Goal: Task Accomplishment & Management: Use online tool/utility

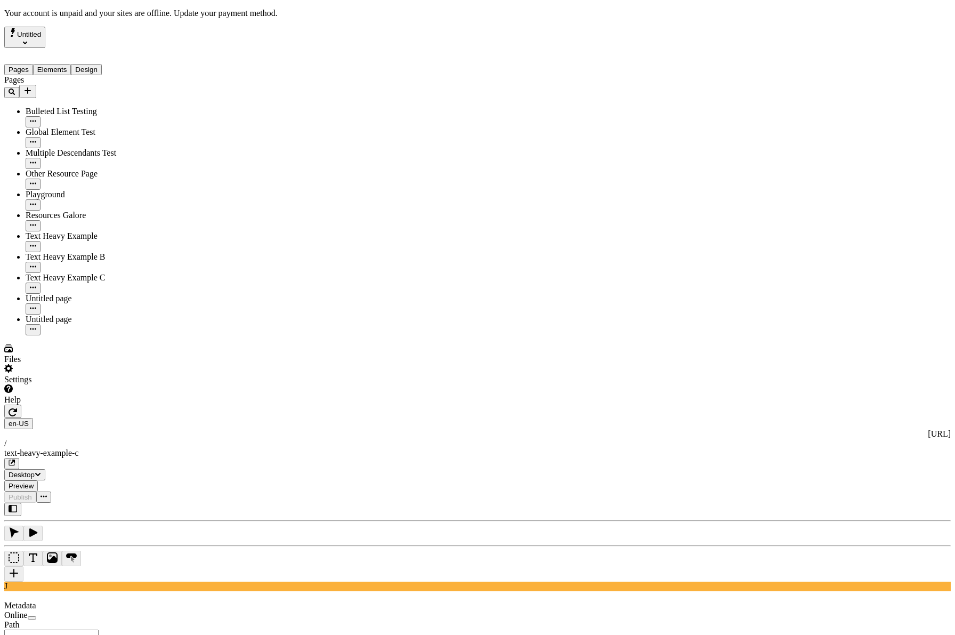
type input "/text-heavy-example-c"
type input "Text Heavy Example C"
type textarea "This is the description for a text-heavy example page."
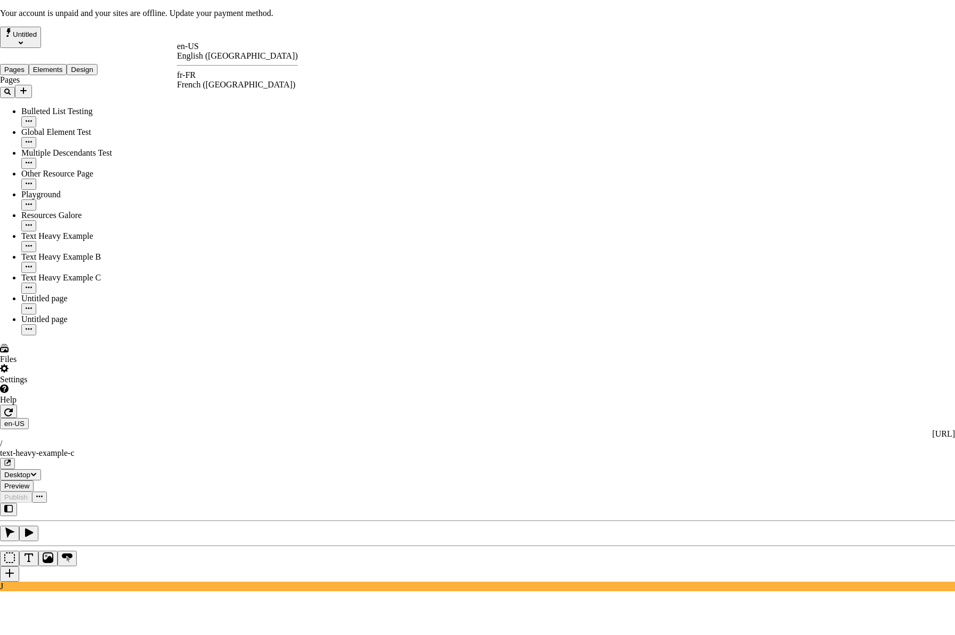
click at [206, 76] on div "fr-FR" at bounding box center [237, 75] width 121 height 10
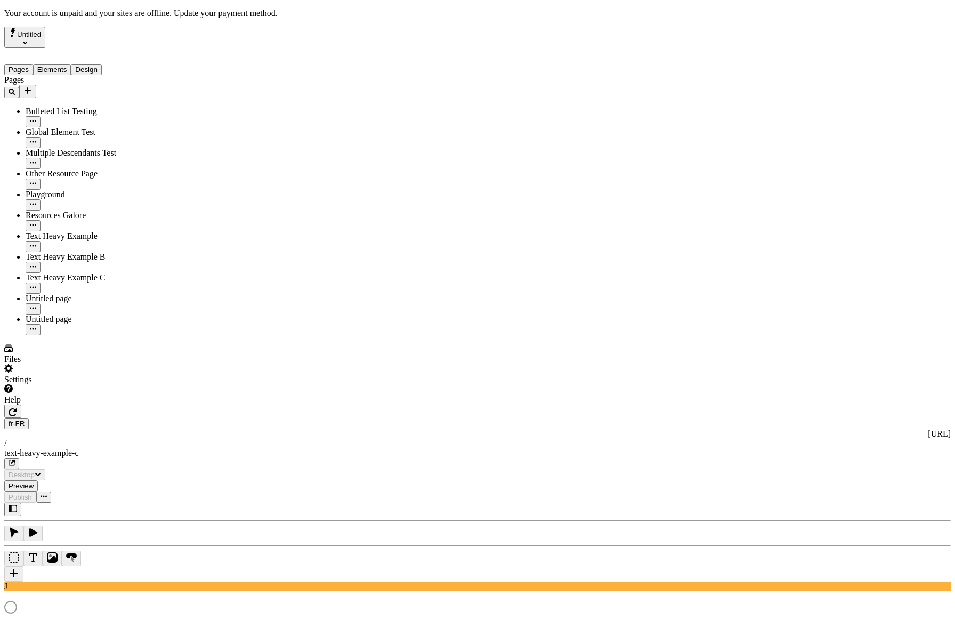
type input "/text-heavy-example-c"
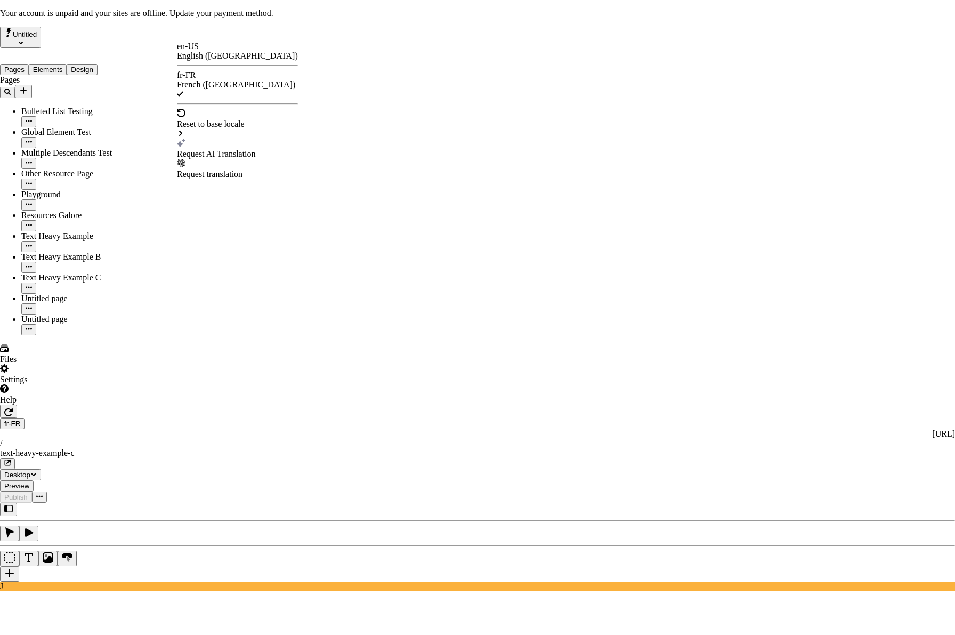
click at [224, 149] on div "Request AI Translation" at bounding box center [237, 154] width 121 height 10
drag, startPoint x: 495, startPoint y: 153, endPoint x: 373, endPoint y: 148, distance: 121.6
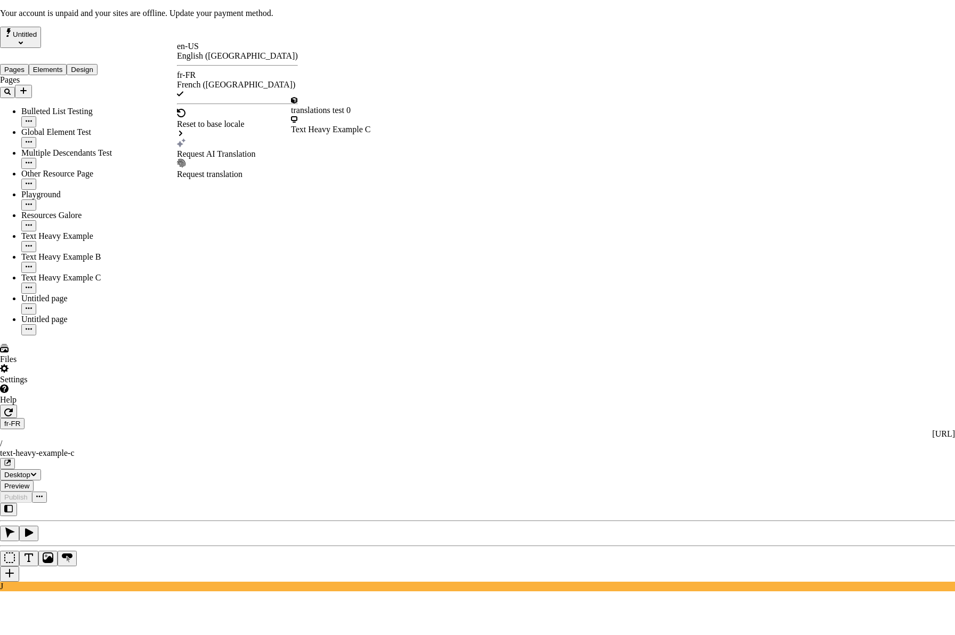
click at [224, 111] on div "Reset to base locale" at bounding box center [237, 124] width 121 height 30
click at [223, 149] on div "Request AI Translation" at bounding box center [237, 154] width 121 height 10
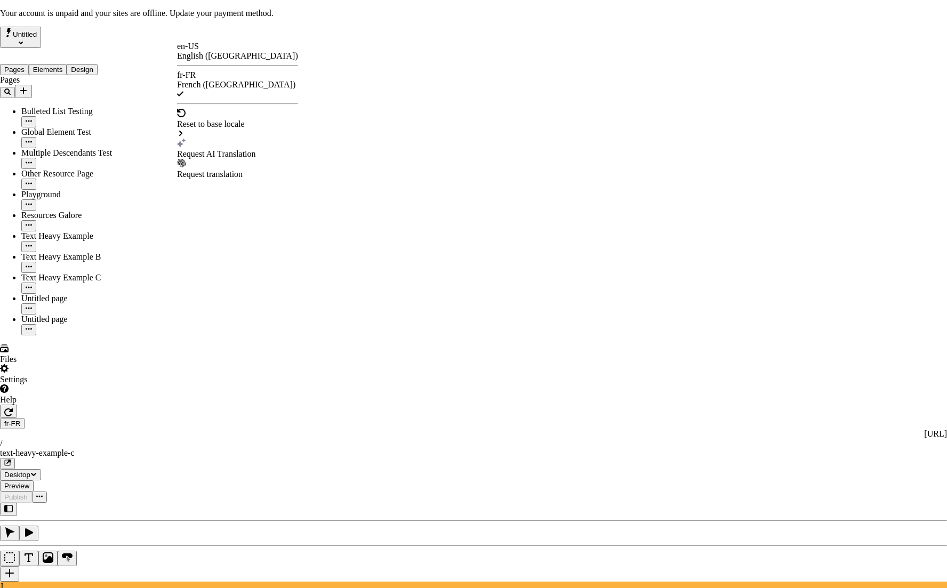
click at [217, 149] on div "Request AI Translation" at bounding box center [237, 154] width 121 height 10
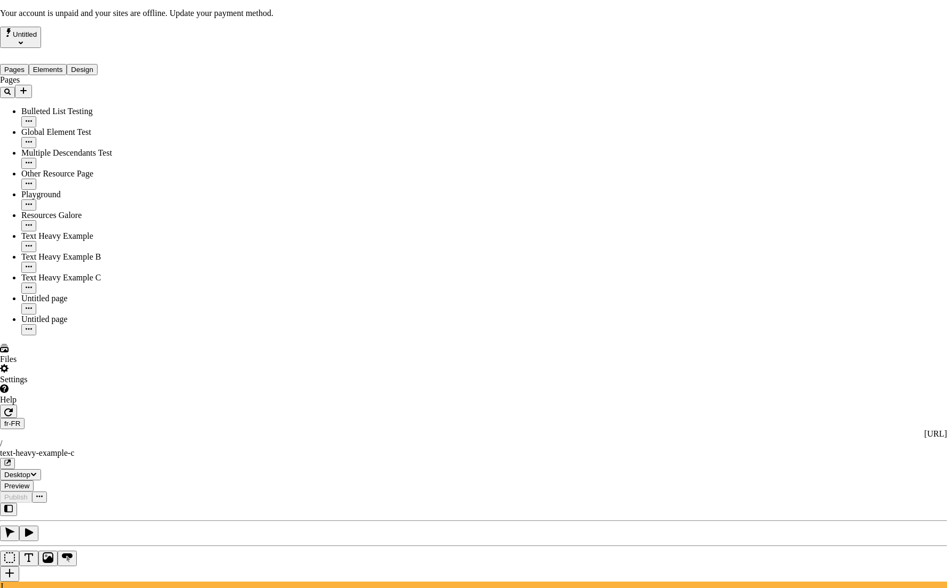
drag, startPoint x: 358, startPoint y: 198, endPoint x: 368, endPoint y: 227, distance: 30.8
checkbox input "true"
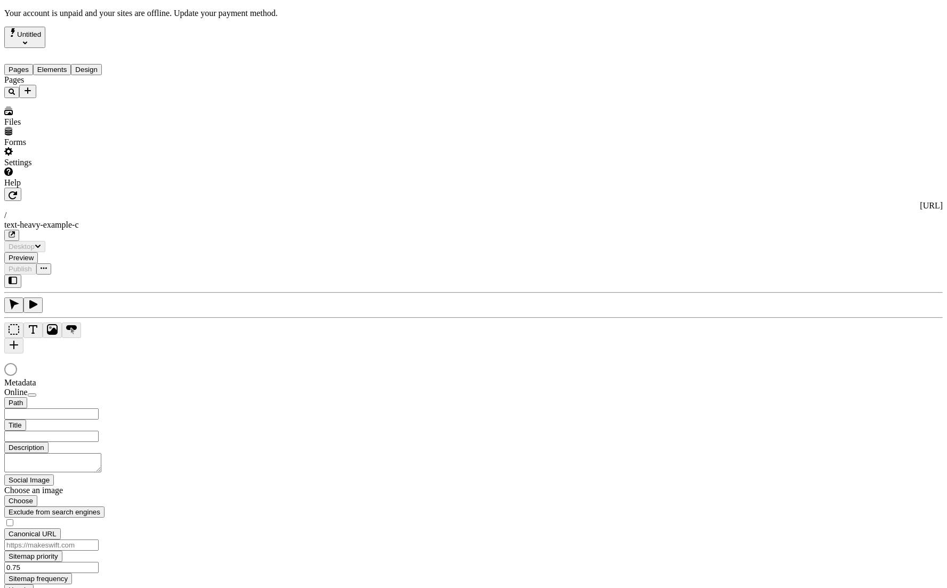
type input "Text Heavy Example C"
type input "/text-heavy-example-c"
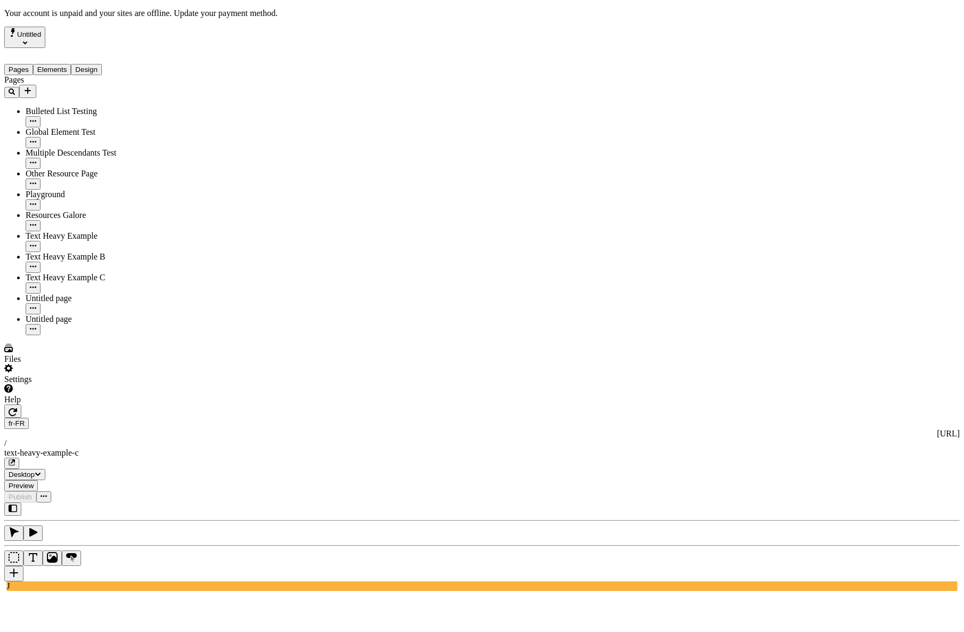
click at [138, 503] on div "J" at bounding box center [481, 547] width 955 height 88
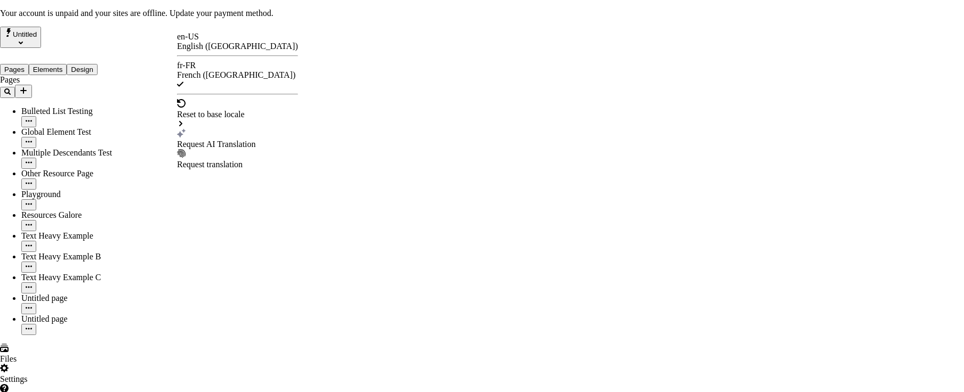
click at [227, 140] on div "Request AI Translation" at bounding box center [237, 145] width 121 height 10
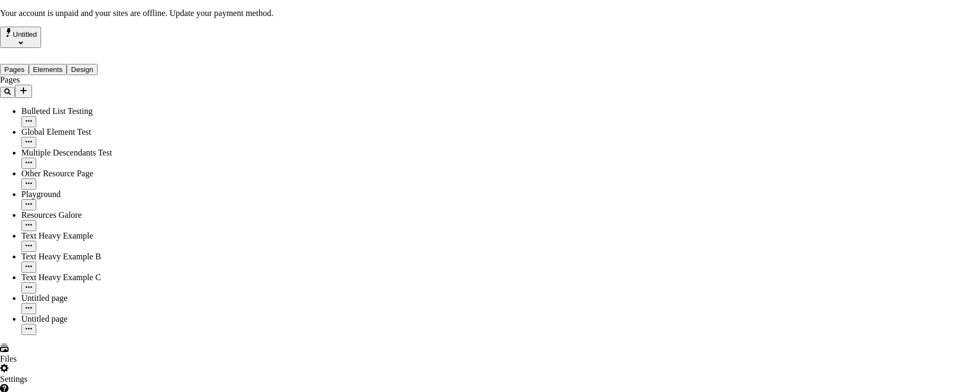
drag, startPoint x: 364, startPoint y: 155, endPoint x: 420, endPoint y: 212, distance: 80.3
checkbox input "true"
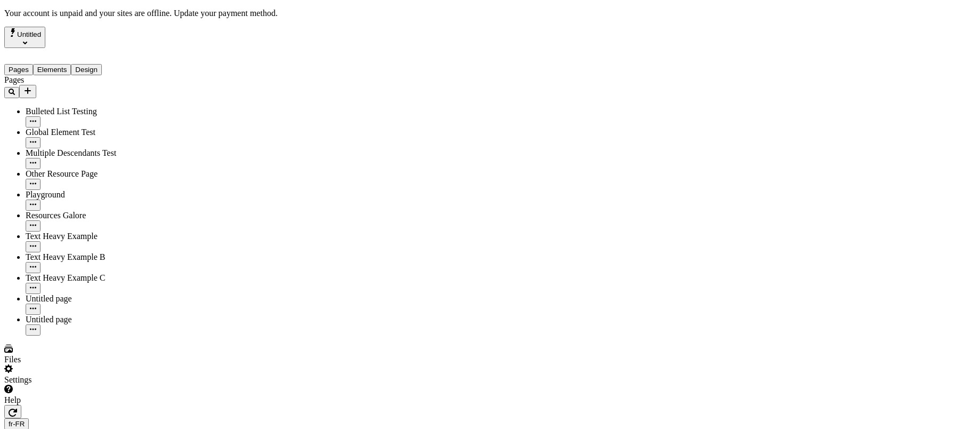
drag, startPoint x: 151, startPoint y: 267, endPoint x: 141, endPoint y: 269, distance: 10.4
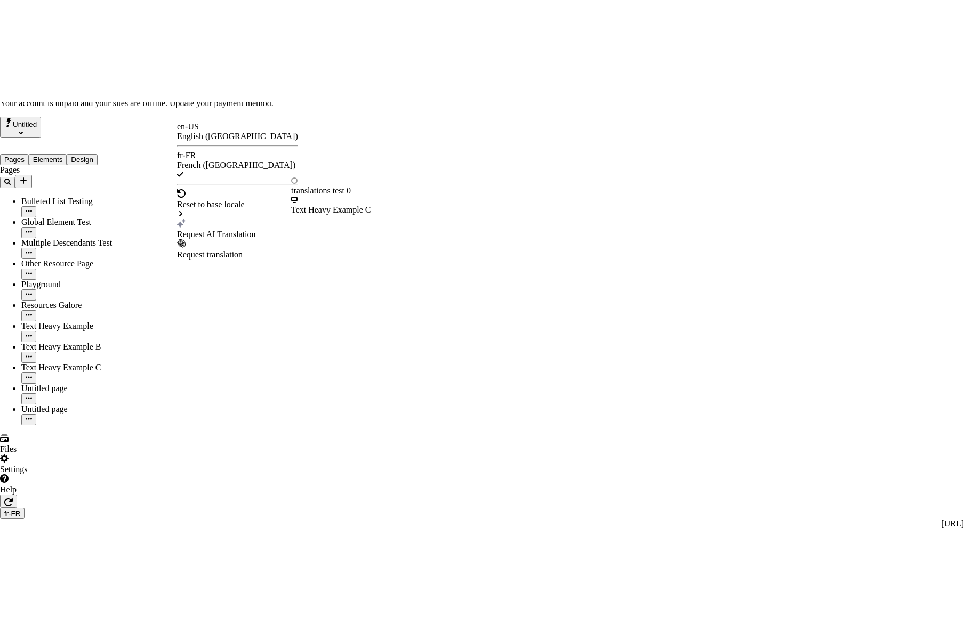
scroll to position [0, 0]
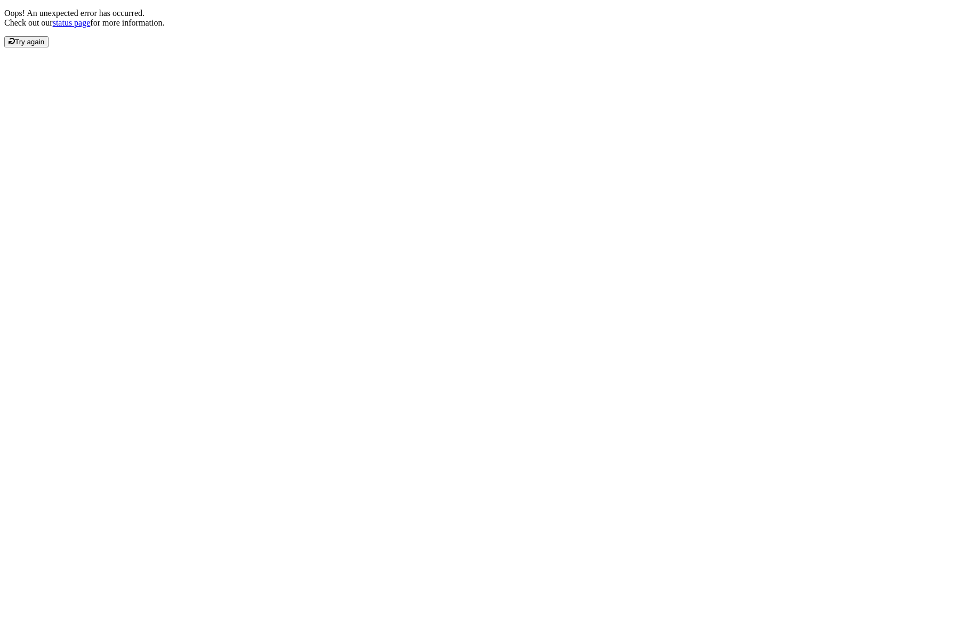
click at [343, 47] on div "Oops! An unexpected error has occurred. Check out our status page for more info…" at bounding box center [481, 28] width 955 height 39
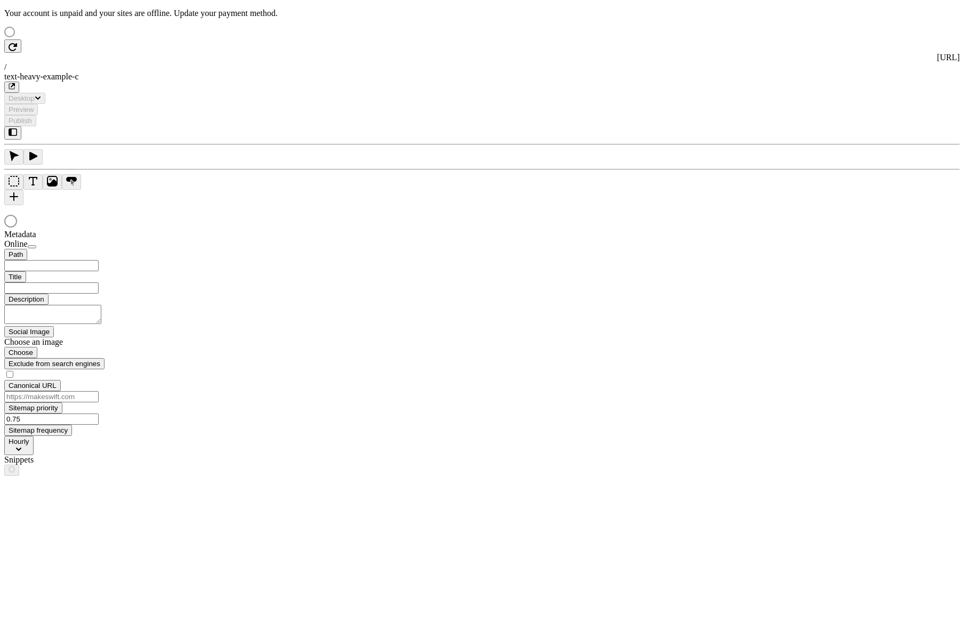
type input "/text-heavy-example-c"
type input "Text Heavy Example C"
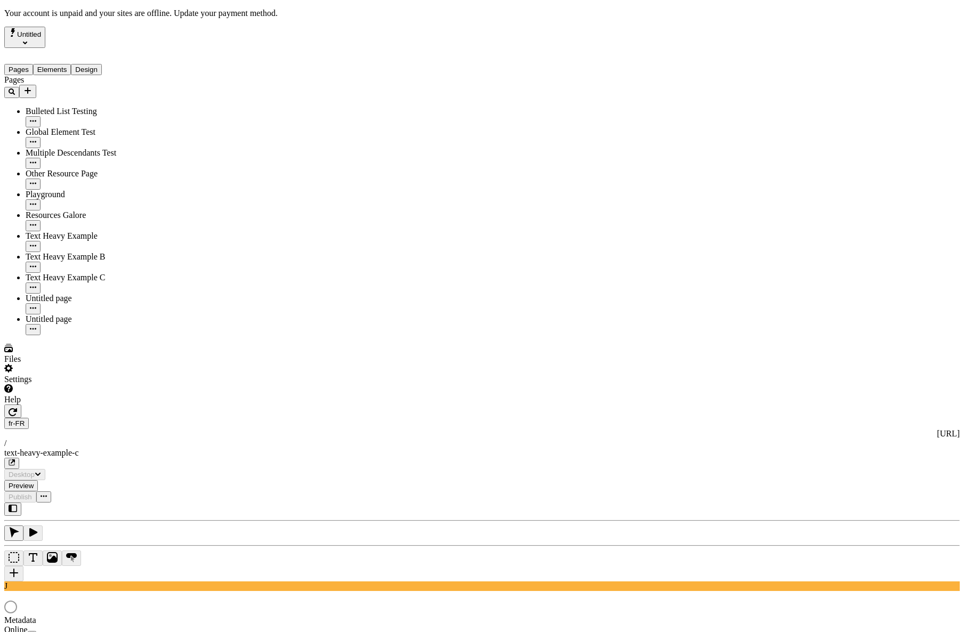
click at [134, 503] on div "J" at bounding box center [481, 547] width 955 height 88
click at [139, 405] on div at bounding box center [73, 405] width 138 height 0
click at [148, 503] on div "J" at bounding box center [481, 547] width 955 height 88
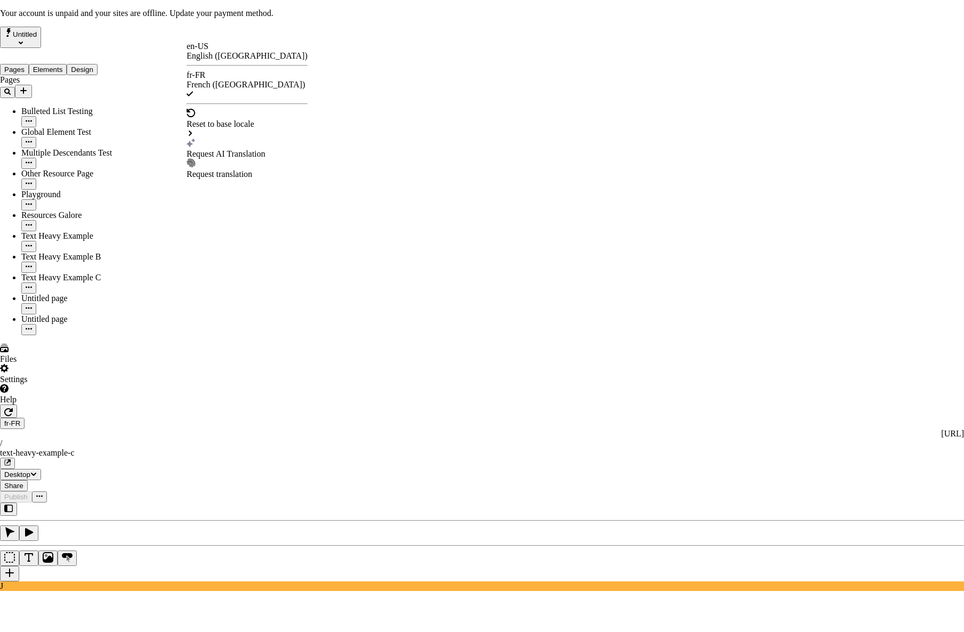
click at [239, 149] on div "Request AI Translation" at bounding box center [247, 154] width 121 height 10
checkbox input "true"
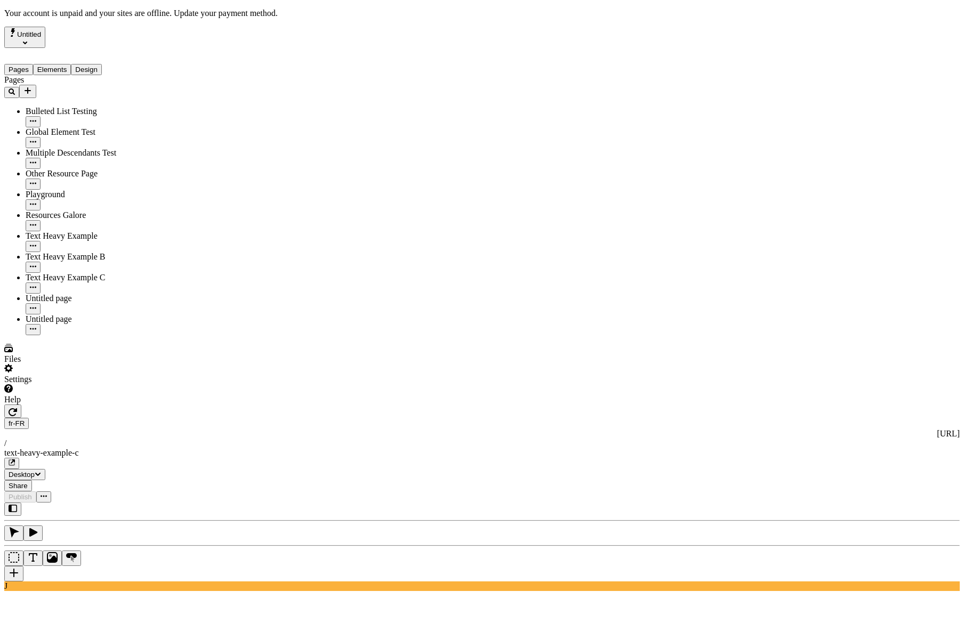
click at [208, 418] on div "fr-FR [URL] / text-heavy-example-c" at bounding box center [481, 443] width 955 height 51
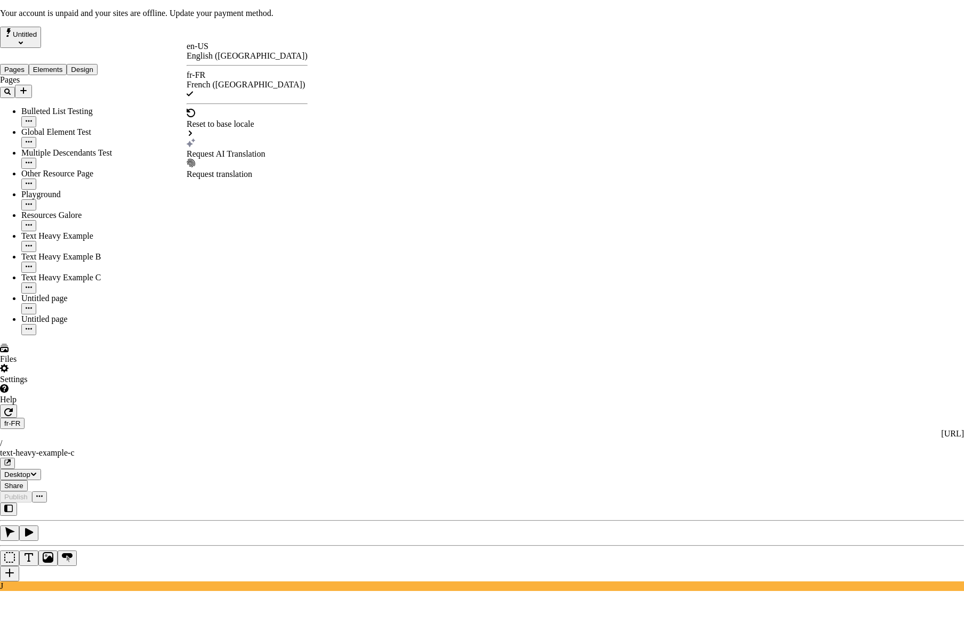
click at [220, 149] on div "Request AI Translation" at bounding box center [247, 154] width 121 height 10
checkbox input "true"
drag, startPoint x: 364, startPoint y: 374, endPoint x: 414, endPoint y: 412, distance: 62.4
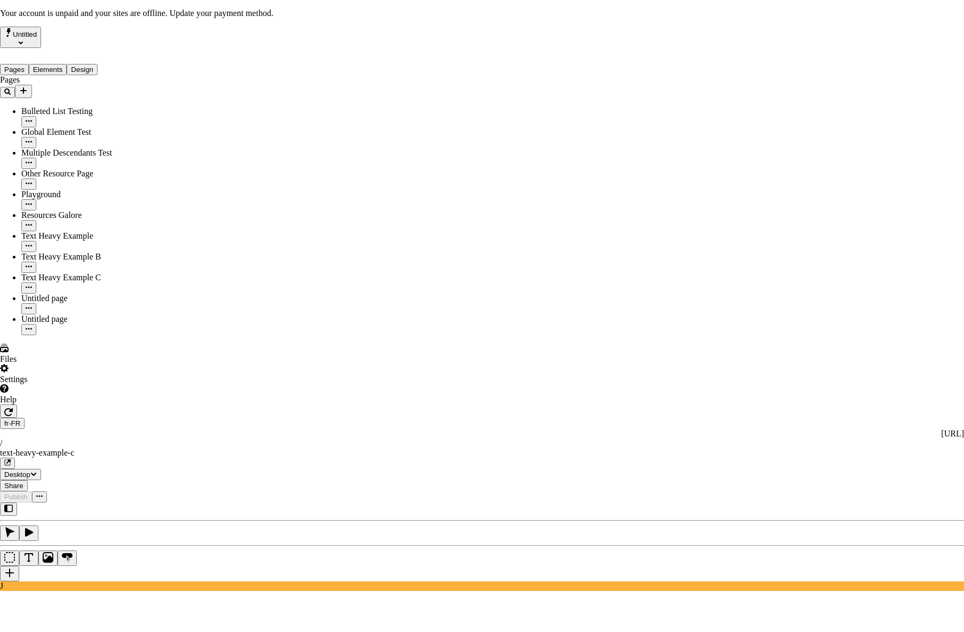
checkbox input "true"
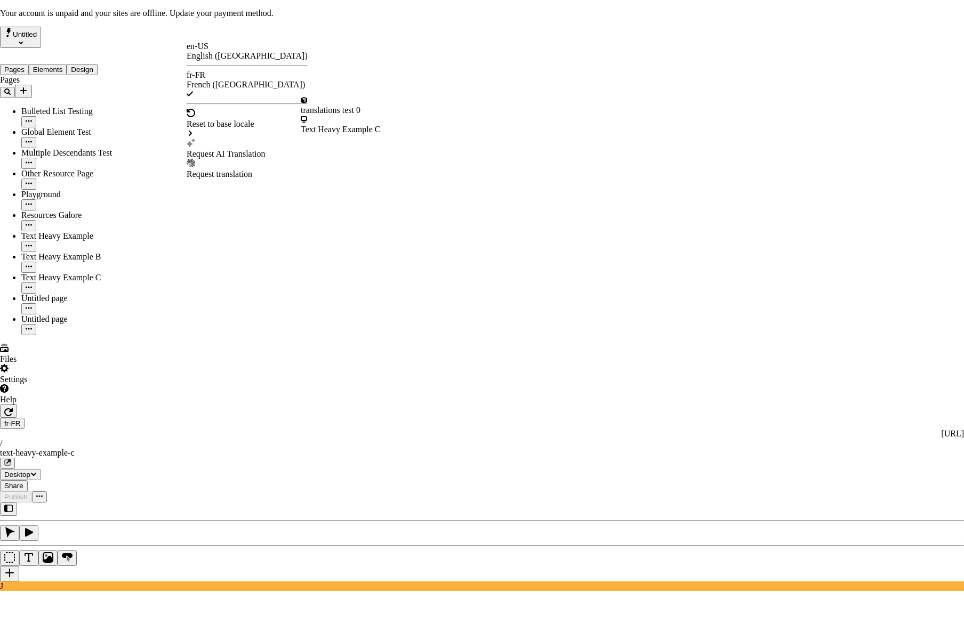
click at [345, 125] on div "Text Heavy Example C" at bounding box center [341, 130] width 80 height 10
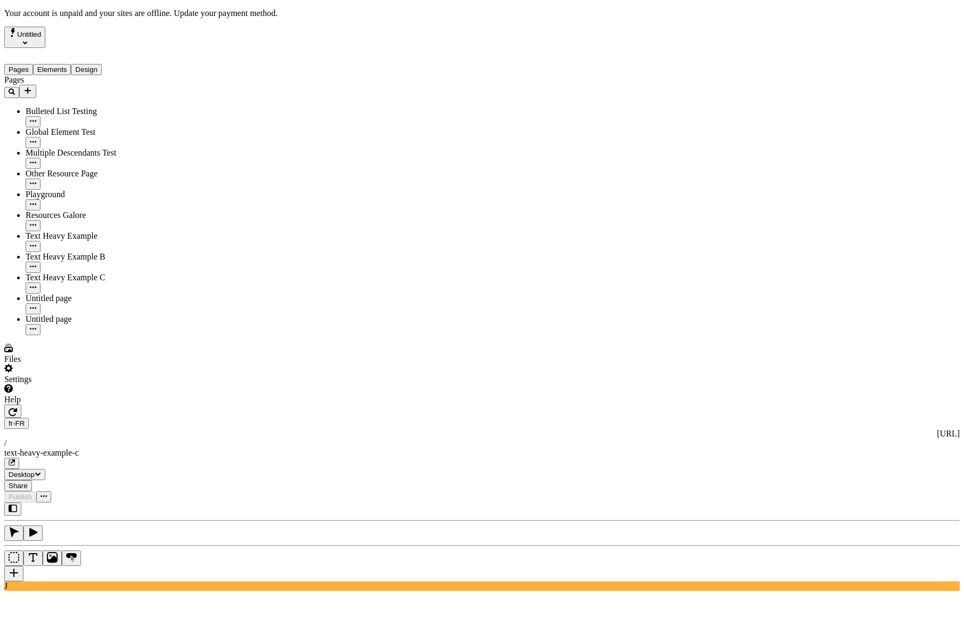
click at [773, 168] on span "en-US" at bounding box center [768, 170] width 22 height 9
type input "1280"
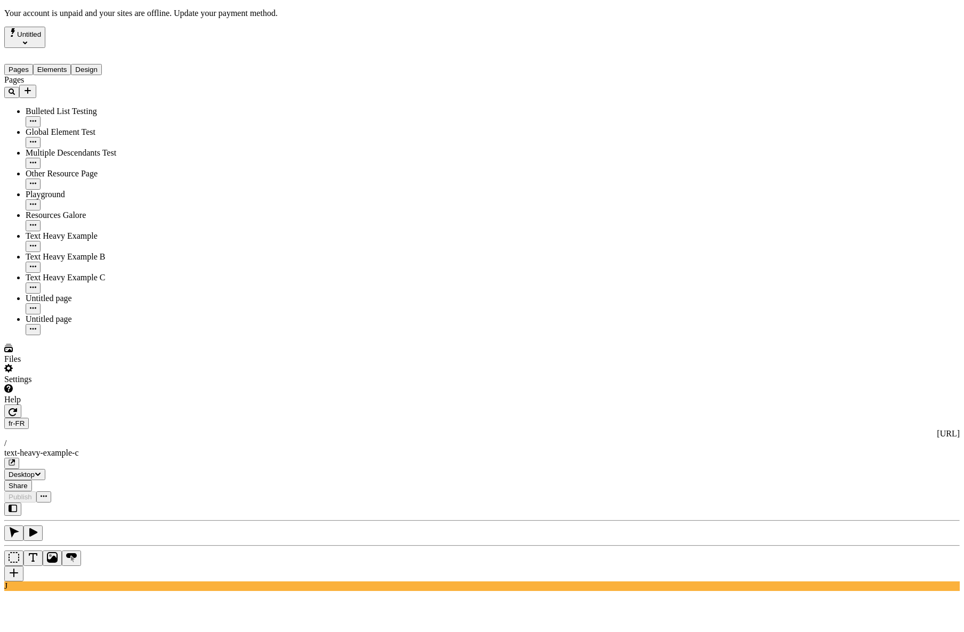
click at [159, 503] on div "J" at bounding box center [481, 547] width 955 height 88
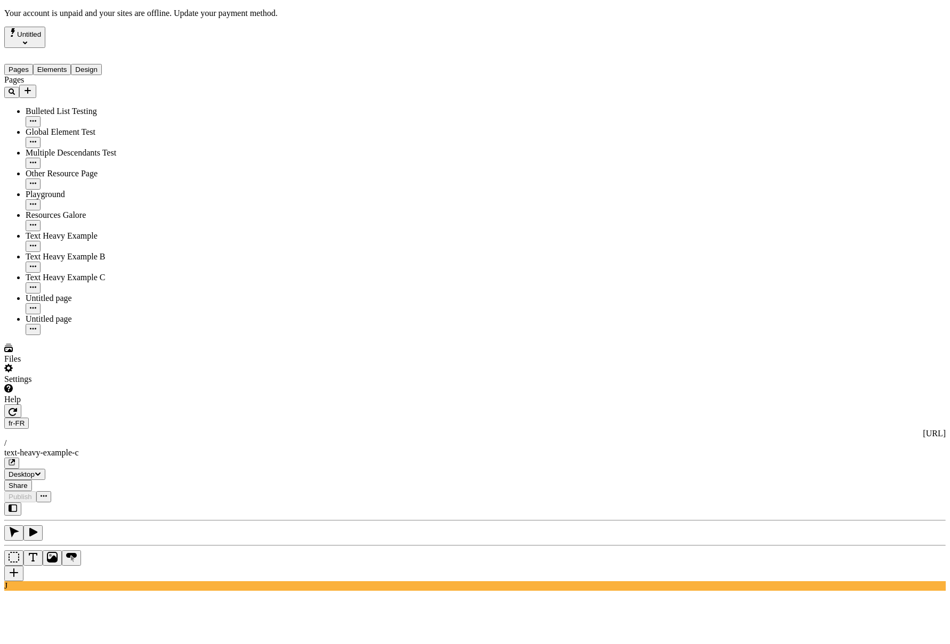
click at [17, 408] on icon "button" at bounding box center [13, 412] width 9 height 9
